Goal: Book appointment/travel/reservation

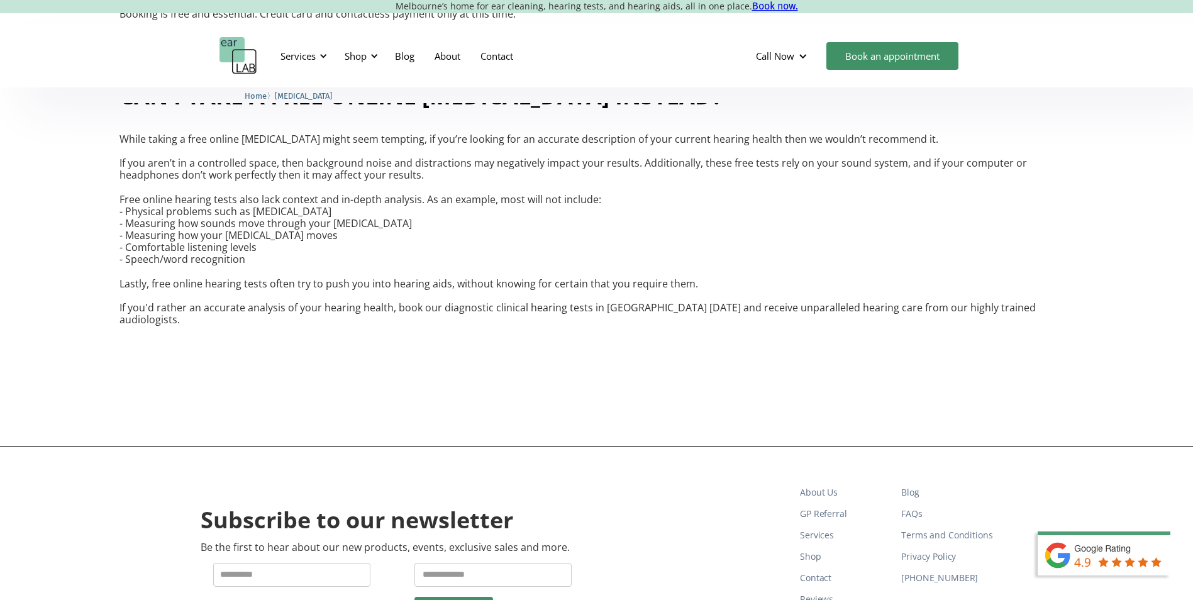
scroll to position [2683, 0]
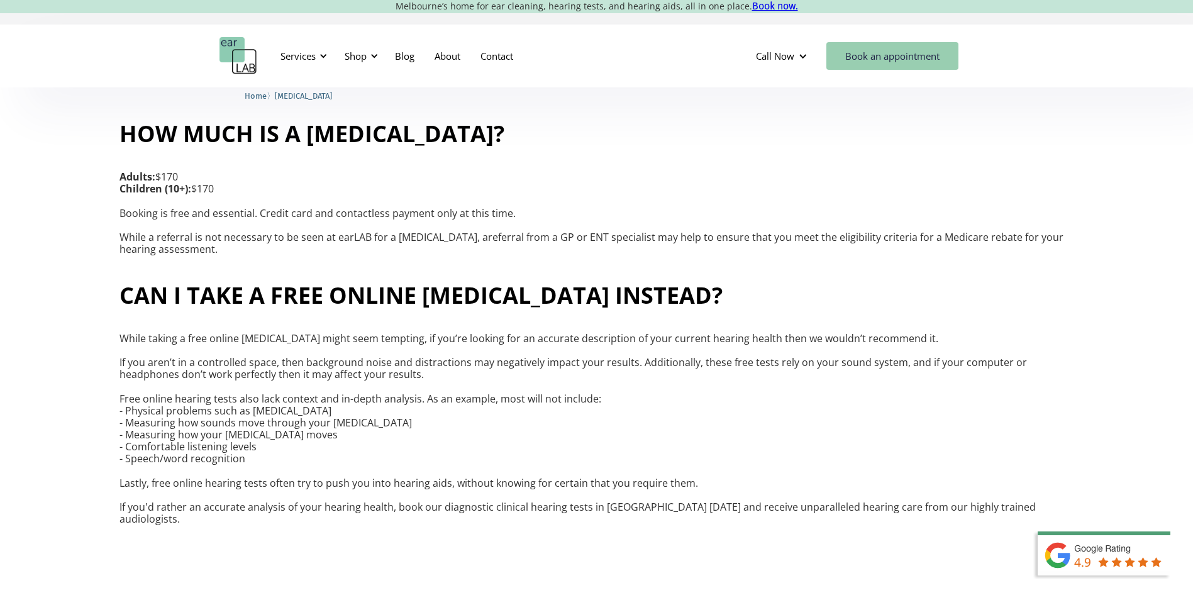
click at [876, 46] on link "Book an appointment" at bounding box center [892, 56] width 132 height 28
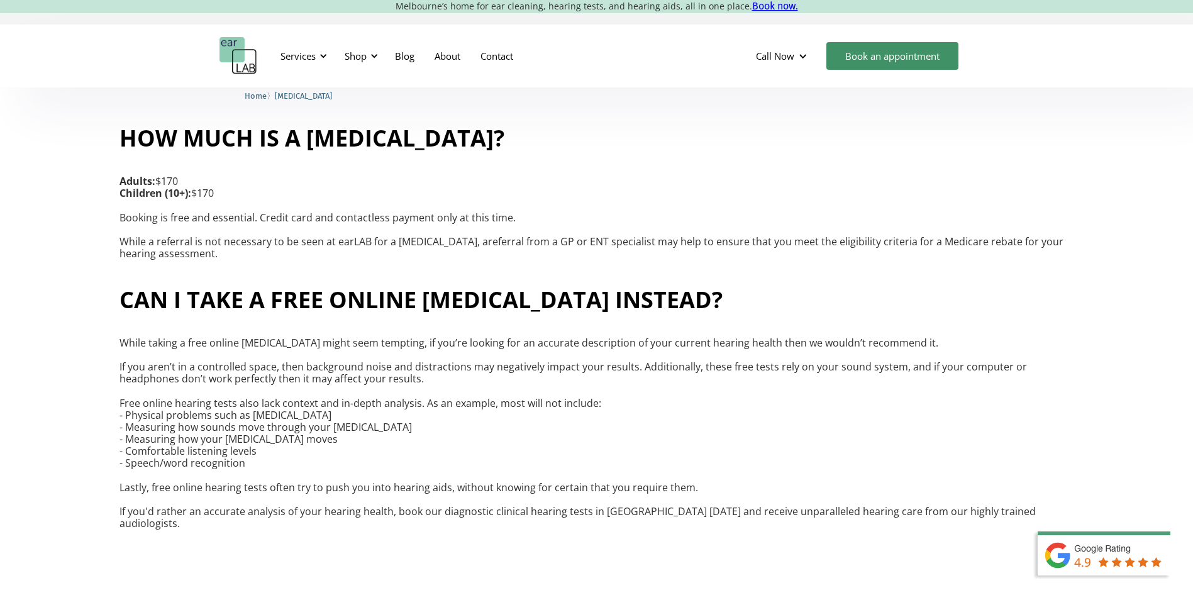
scroll to position [2620, 0]
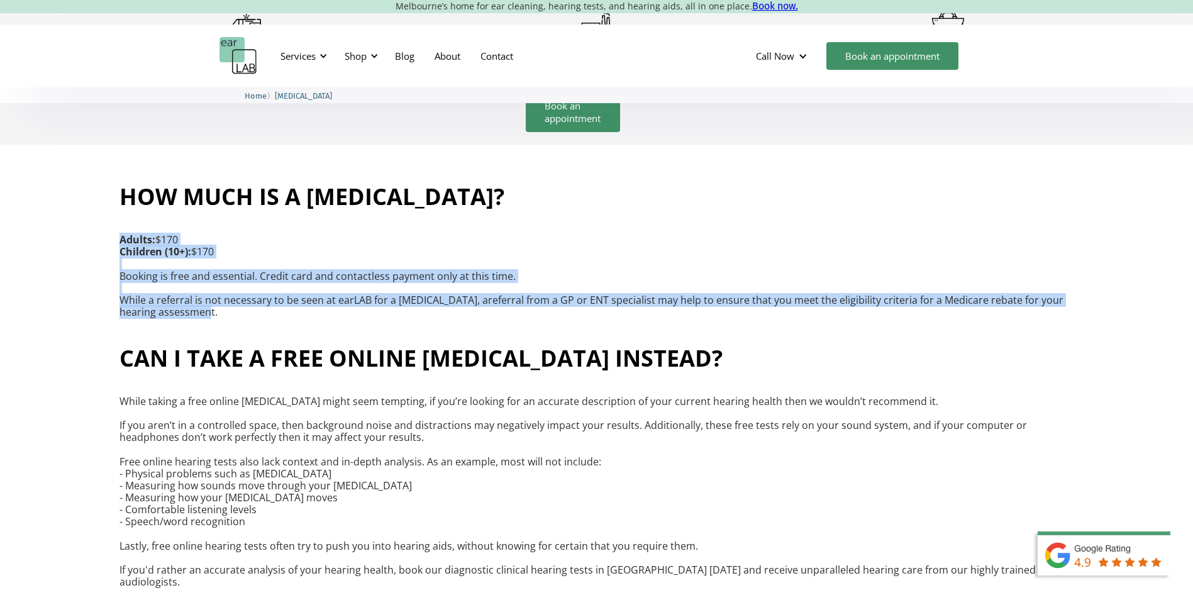
drag, startPoint x: 196, startPoint y: 294, endPoint x: 77, endPoint y: 207, distance: 147.5
click at [77, 207] on div "How much is a [MEDICAL_DATA]? Adults: $170 Children (10+): $170 Booking is free…" at bounding box center [596, 250] width 1193 height 161
click at [835, 299] on div "How much is a [MEDICAL_DATA]? Adults: $170 Children (10+): $170 Booking is free…" at bounding box center [596, 250] width 1193 height 161
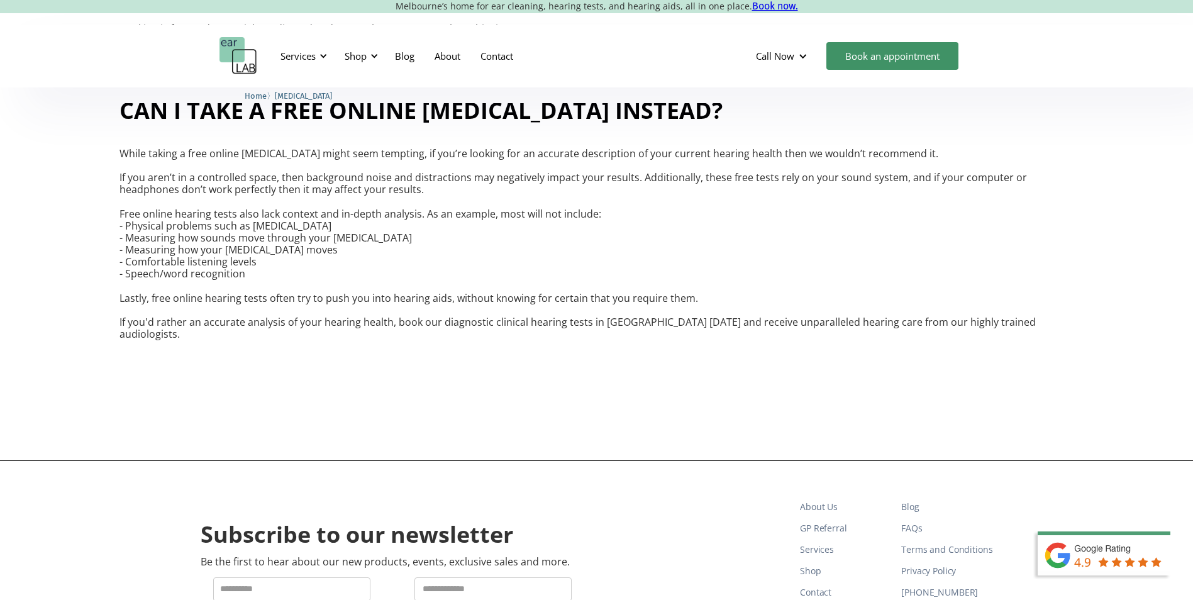
scroll to position [2683, 0]
